Goal: Find specific page/section: Find specific page/section

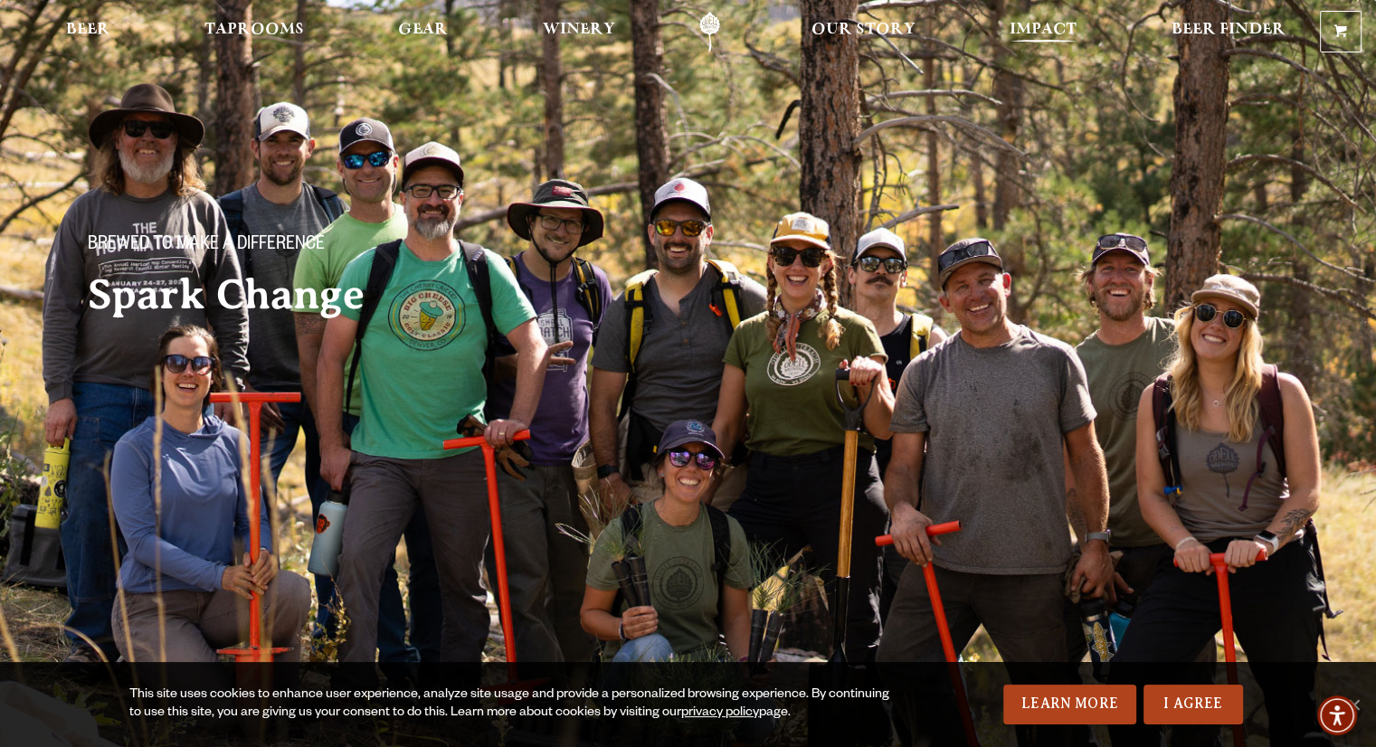
click at [1026, 33] on span "Impact" at bounding box center [1043, 30] width 67 height 14
click at [1038, 25] on span "Impact" at bounding box center [1043, 30] width 67 height 14
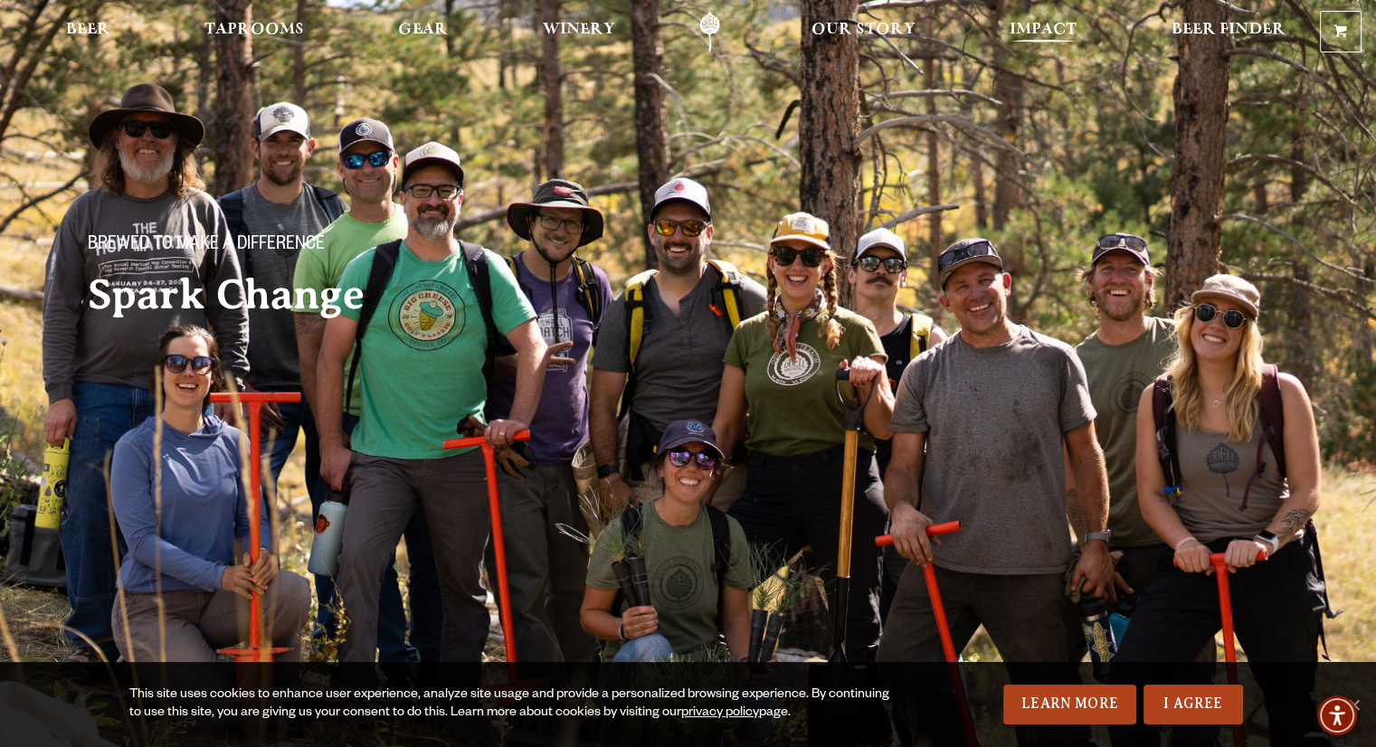
click at [1019, 30] on span "Impact" at bounding box center [1043, 30] width 67 height 14
click at [1040, 24] on span "Impact" at bounding box center [1043, 30] width 67 height 14
click at [1169, 707] on link "I Agree" at bounding box center [1193, 705] width 100 height 40
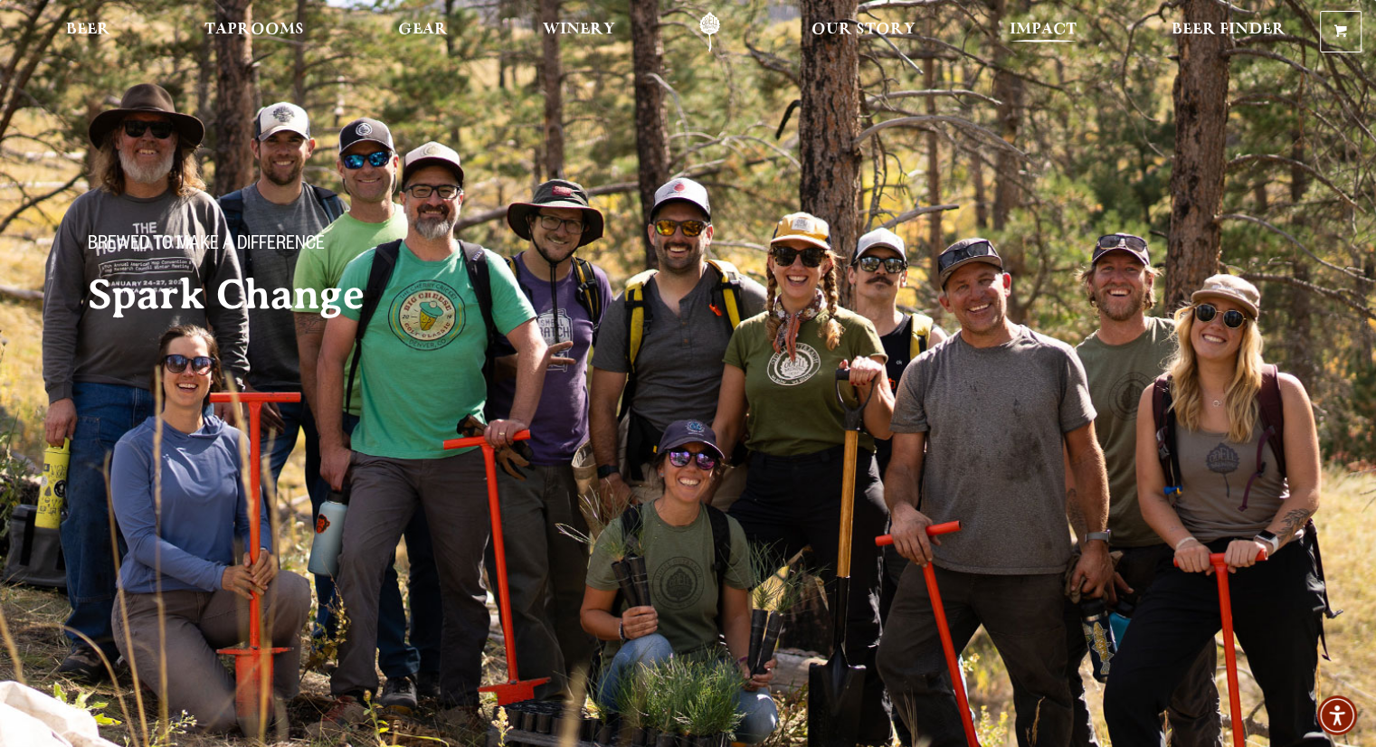
click at [1039, 23] on span "Impact" at bounding box center [1043, 30] width 67 height 14
click at [1031, 29] on span "Impact" at bounding box center [1043, 30] width 67 height 14
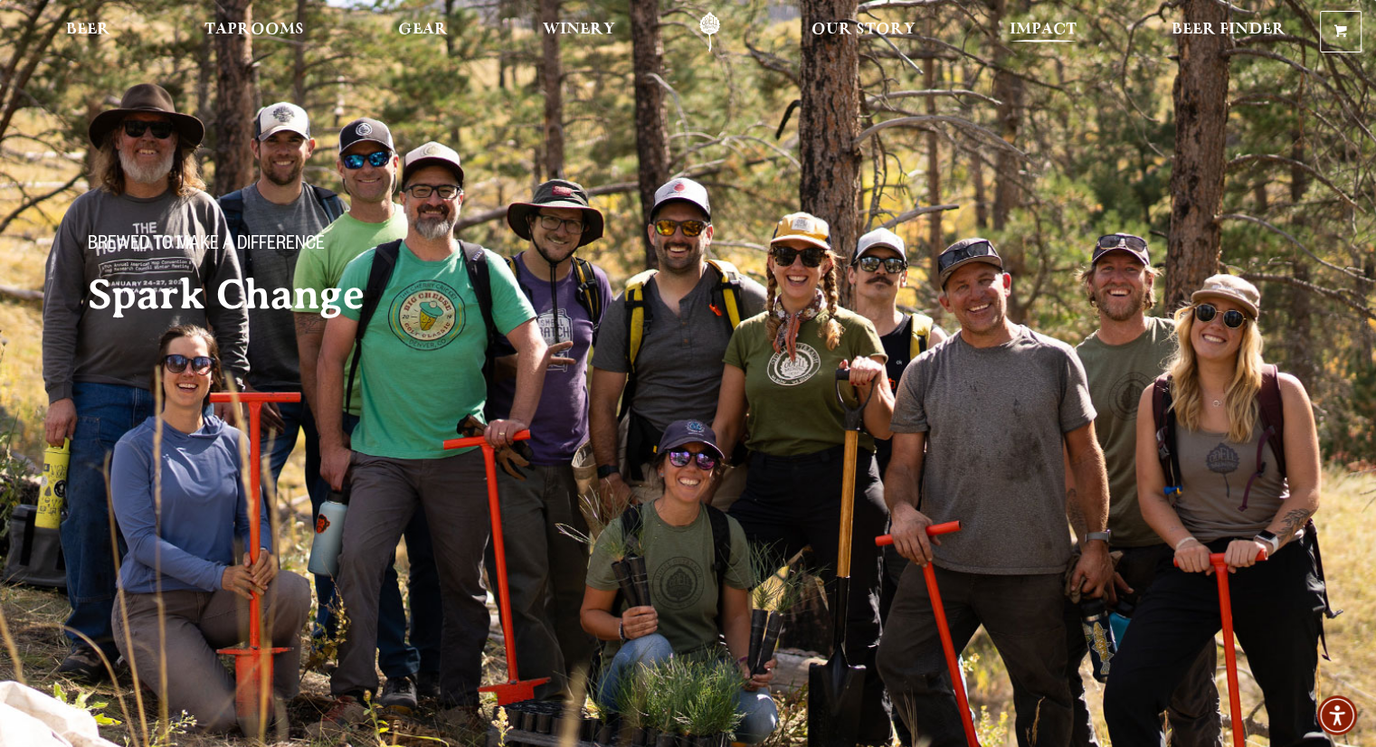
click at [1031, 29] on span "Impact" at bounding box center [1043, 30] width 67 height 14
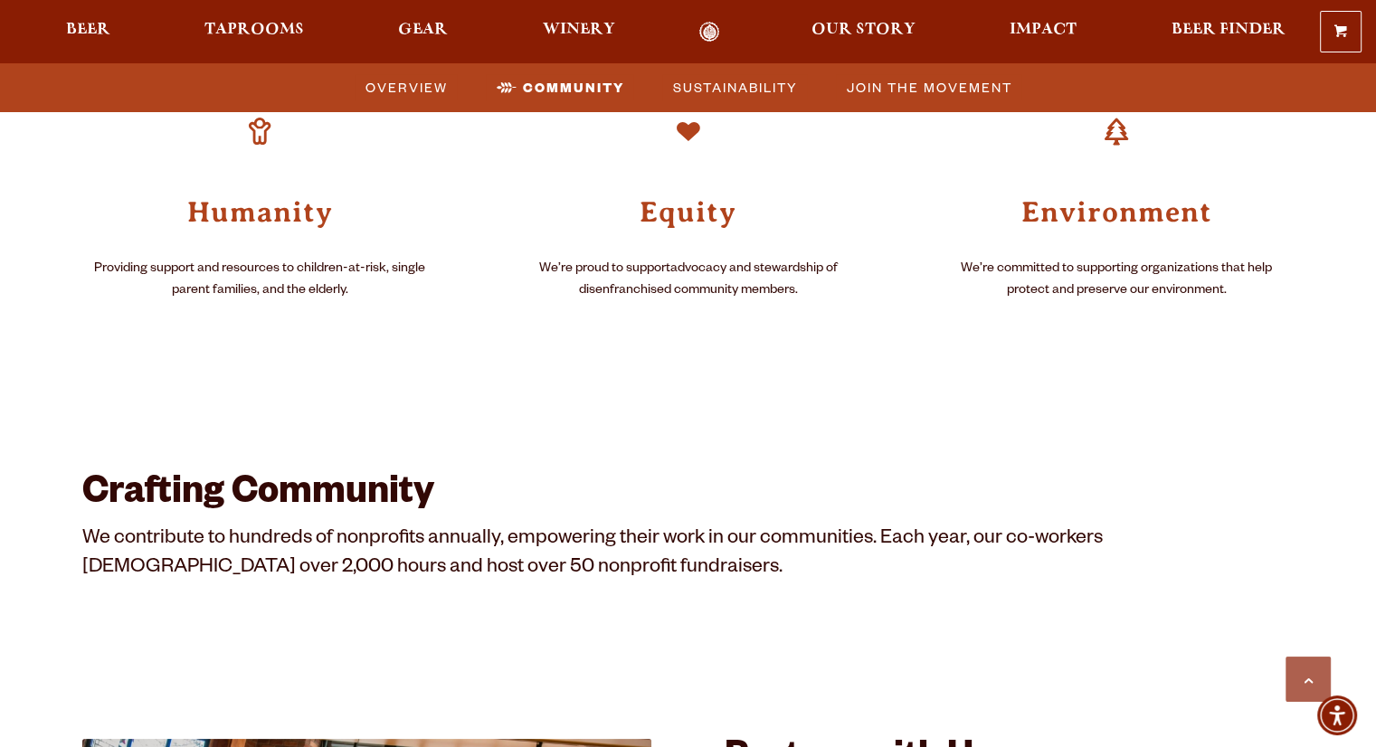
scroll to position [1447, 0]
